Goal: Information Seeking & Learning: Learn about a topic

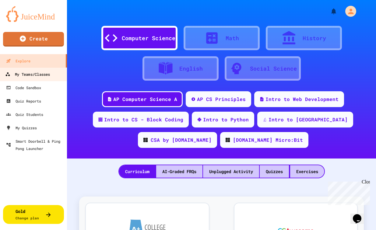
click at [34, 71] on div "My Teams/Classes" at bounding box center [27, 75] width 45 height 8
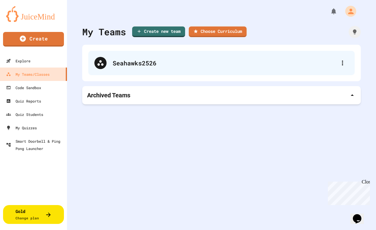
click at [137, 63] on div "Seahawks2526" at bounding box center [225, 62] width 224 height 9
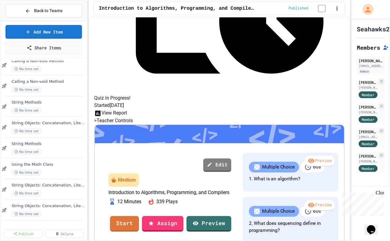
scroll to position [229, 0]
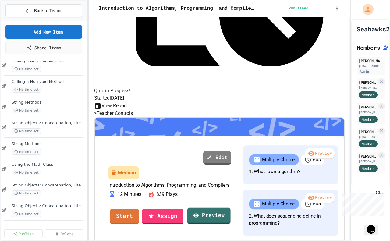
click at [229, 208] on link "Preview" at bounding box center [208, 216] width 43 height 16
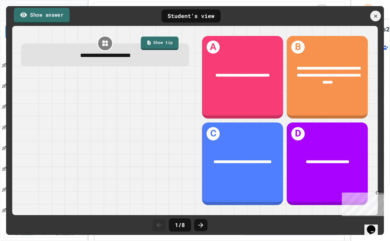
drag, startPoint x: 54, startPoint y: 14, endPoint x: 61, endPoint y: 13, distance: 7.2
click at [57, 14] on link "Show answer" at bounding box center [42, 15] width 56 height 15
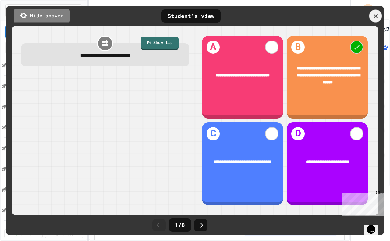
click at [375, 18] on icon at bounding box center [375, 16] width 7 height 7
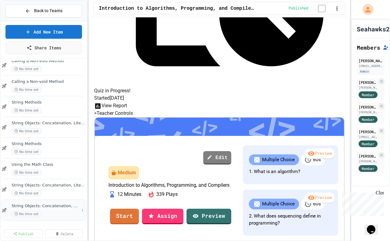
click at [34, 206] on span "String Objects: Concatenation, Literals, and More" at bounding box center [46, 206] width 68 height 5
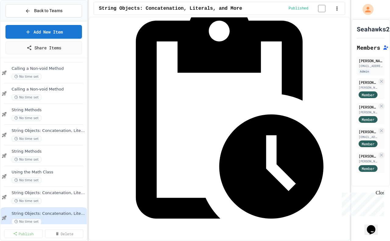
scroll to position [228, 0]
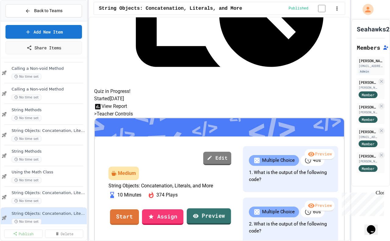
click at [231, 208] on link "Preview" at bounding box center [209, 216] width 44 height 16
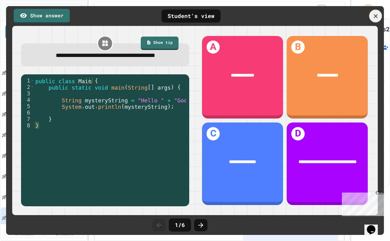
click at [374, 17] on icon at bounding box center [376, 16] width 4 height 4
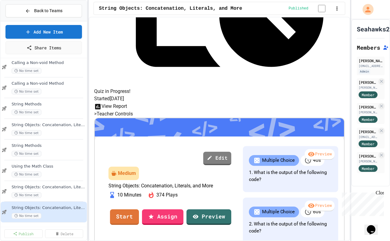
scroll to position [196, 0]
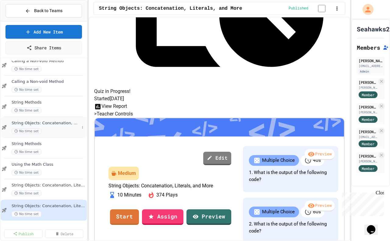
click at [44, 121] on span "String Objects: Concatenation, Literals, and More" at bounding box center [46, 123] width 68 height 5
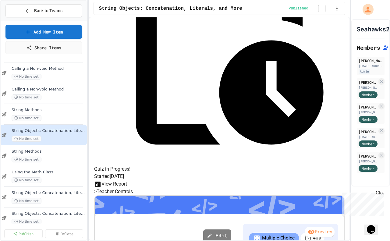
scroll to position [152, 0]
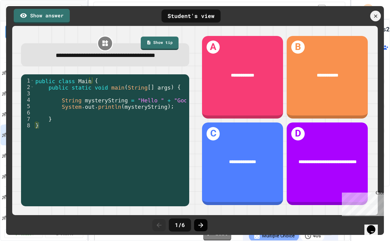
click at [199, 226] on icon at bounding box center [200, 224] width 7 height 7
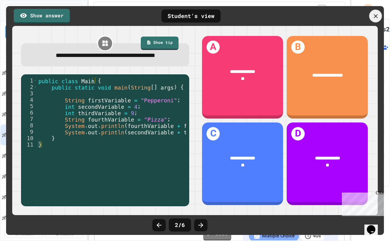
drag, startPoint x: 374, startPoint y: 15, endPoint x: 348, endPoint y: 25, distance: 28.3
click at [374, 15] on icon at bounding box center [376, 16] width 4 height 4
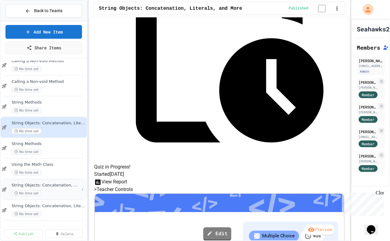
click at [45, 185] on span "String Objects: Concatenation, Literals, and More" at bounding box center [46, 185] width 68 height 5
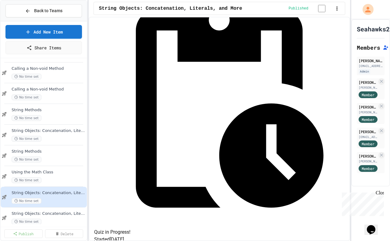
scroll to position [190, 0]
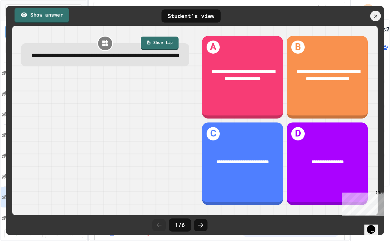
click at [48, 12] on link "Show answer" at bounding box center [42, 15] width 55 height 15
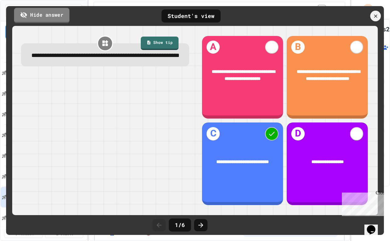
click at [49, 19] on link "Hide answer" at bounding box center [41, 15] width 55 height 15
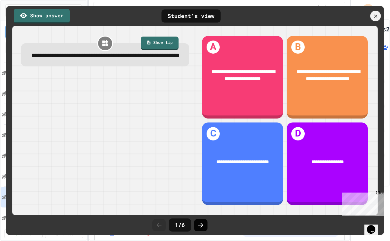
click at [203, 225] on icon at bounding box center [200, 225] width 5 height 5
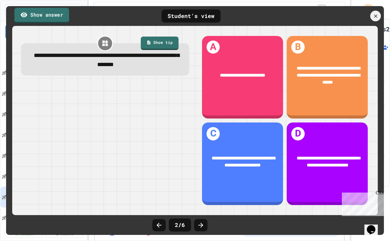
click at [47, 16] on link "Show answer" at bounding box center [41, 15] width 55 height 15
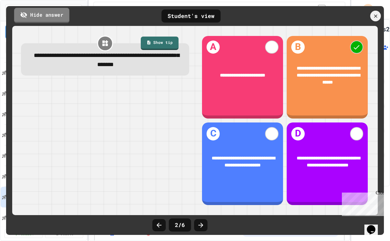
click at [41, 14] on link "Hide answer" at bounding box center [41, 15] width 55 height 15
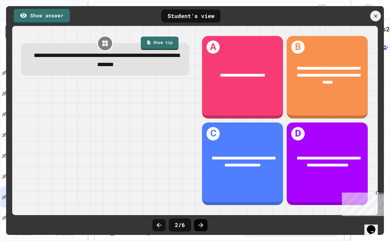
click at [201, 226] on icon at bounding box center [200, 225] width 5 height 5
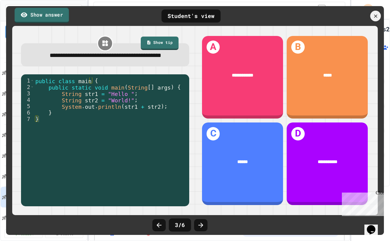
click at [30, 9] on link "Show answer" at bounding box center [42, 15] width 54 height 15
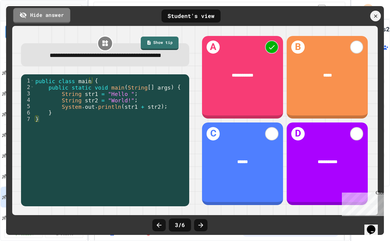
click at [36, 11] on link "Hide answer" at bounding box center [41, 15] width 57 height 15
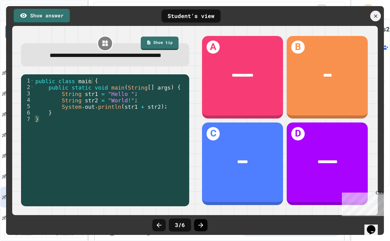
click at [202, 226] on icon at bounding box center [200, 224] width 7 height 7
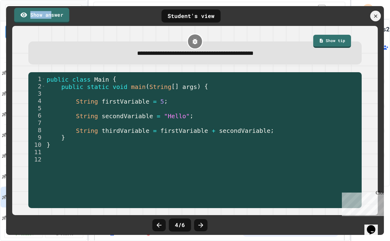
click at [50, 17] on link "Show answer" at bounding box center [41, 15] width 55 height 15
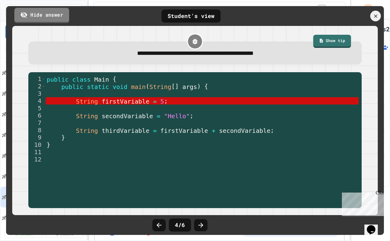
drag, startPoint x: 41, startPoint y: 17, endPoint x: 168, endPoint y: 99, distance: 151.8
click at [42, 17] on link "Hide answer" at bounding box center [41, 15] width 55 height 15
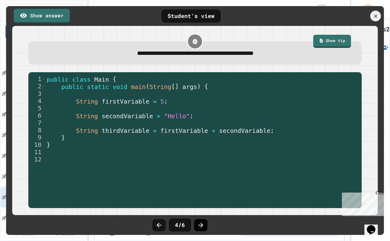
click at [203, 225] on icon at bounding box center [200, 224] width 7 height 7
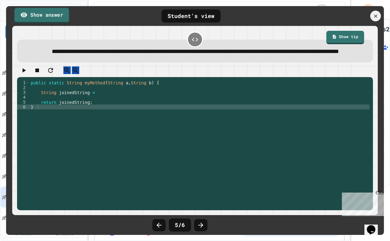
click at [42, 15] on link "Show answer" at bounding box center [41, 15] width 55 height 15
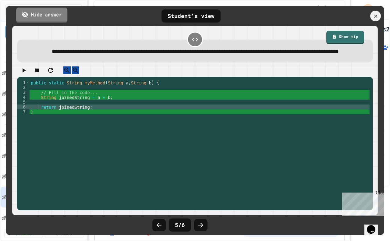
click at [51, 14] on link "Hide answer" at bounding box center [41, 14] width 51 height 15
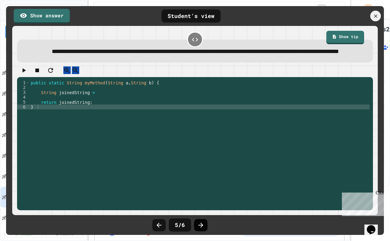
click at [200, 222] on icon at bounding box center [200, 224] width 7 height 7
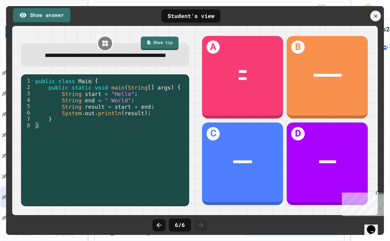
click at [29, 14] on link "Show answer" at bounding box center [41, 15] width 57 height 15
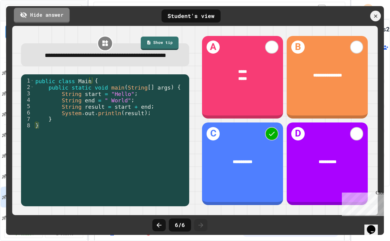
click at [44, 14] on link "Hide answer" at bounding box center [42, 15] width 56 height 15
